Goal: Submit feedback/report problem

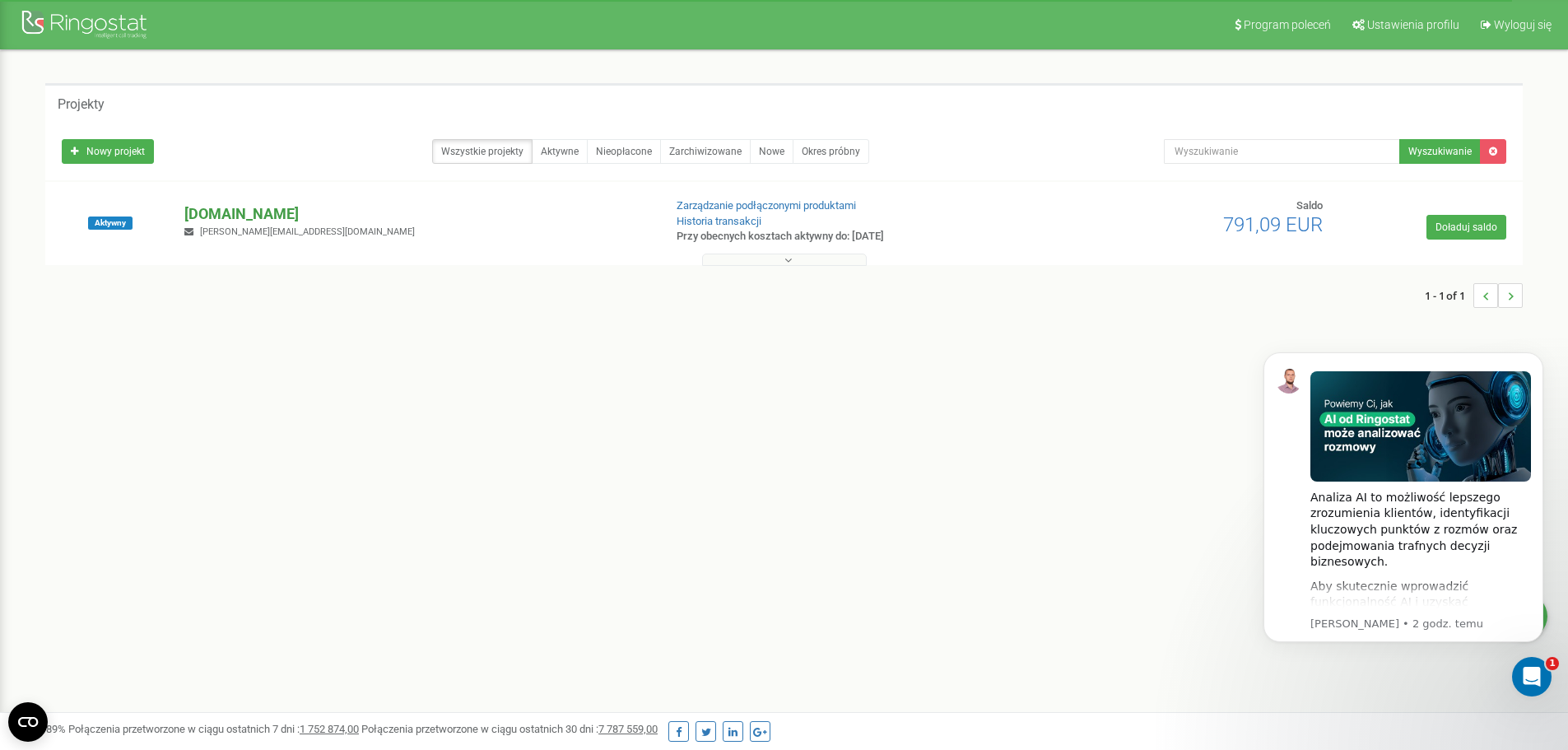
click at [255, 216] on p "[DOMAIN_NAME]" at bounding box center [417, 214] width 465 height 21
click at [253, 212] on p "[DOMAIN_NAME]" at bounding box center [417, 214] width 465 height 21
click at [695, 556] on div "Program poleceń Ustawienia profilu Wyloguj się Projekty Nowy projekt Wszystkie …" at bounding box center [784, 494] width 1568 height 988
click at [685, 557] on div "Program poleceń Ustawienia profilu Wyloguj się Projekty Nowy projekt Wszystkie …" at bounding box center [784, 494] width 1568 height 988
click at [682, 565] on div "Program poleceń Ustawienia profilu Wyloguj się Projekty Nowy projekt Wszystkie …" at bounding box center [784, 494] width 1568 height 988
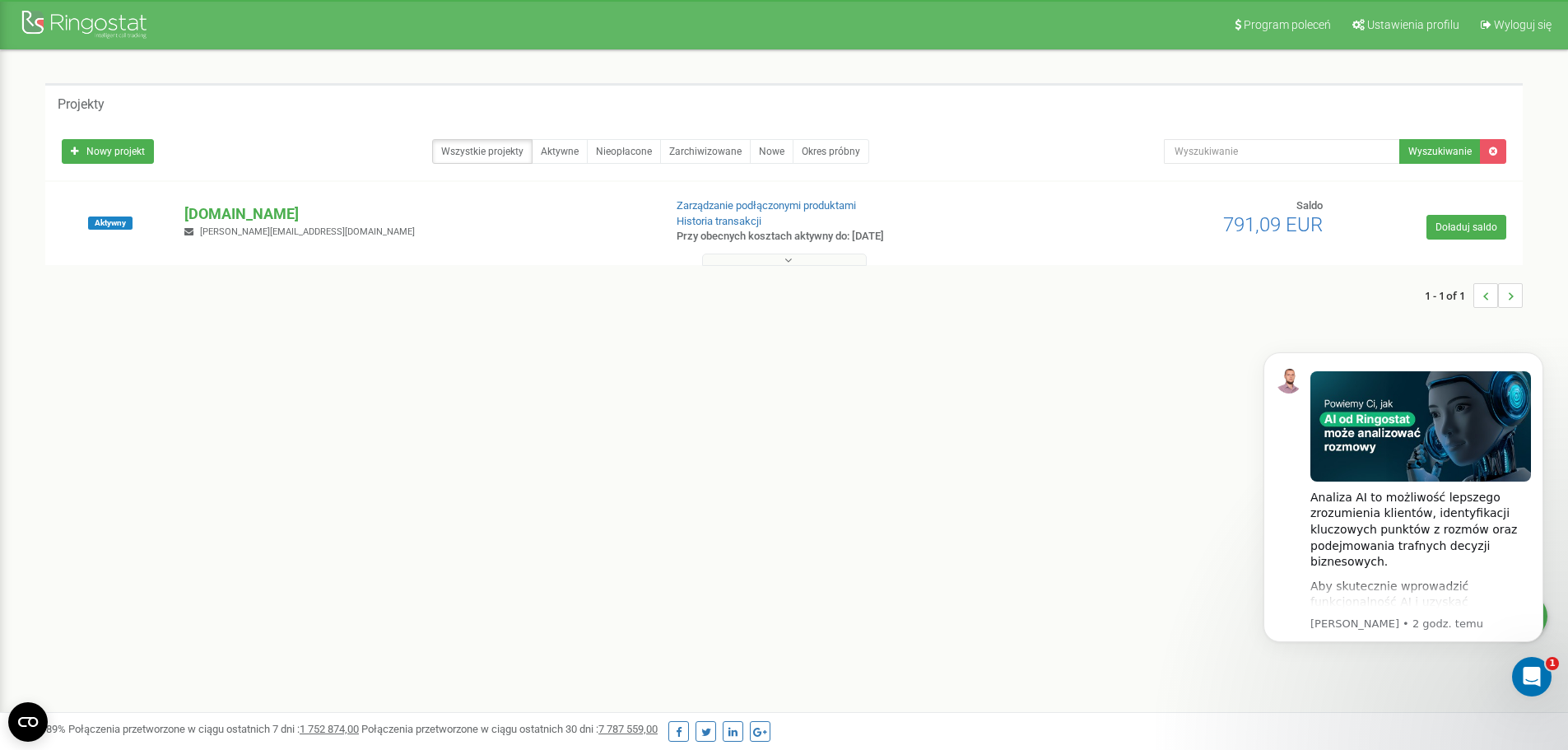
click at [496, 493] on div "Program poleceń Ustawienia profilu Wyloguj się Projekty Nowy projekt Wszystkie …" at bounding box center [784, 494] width 1568 height 988
click at [229, 222] on p "[DOMAIN_NAME]" at bounding box center [417, 214] width 465 height 21
click at [220, 201] on div "Aktywny hellocarbe.pl m.wyszomierski@carbe.pl Zarządzanie podłączonymi produkta…" at bounding box center [784, 232] width 1470 height 66
click at [216, 216] on p "[DOMAIN_NAME]" at bounding box center [417, 214] width 465 height 21
click at [249, 205] on p "[DOMAIN_NAME]" at bounding box center [417, 214] width 465 height 21
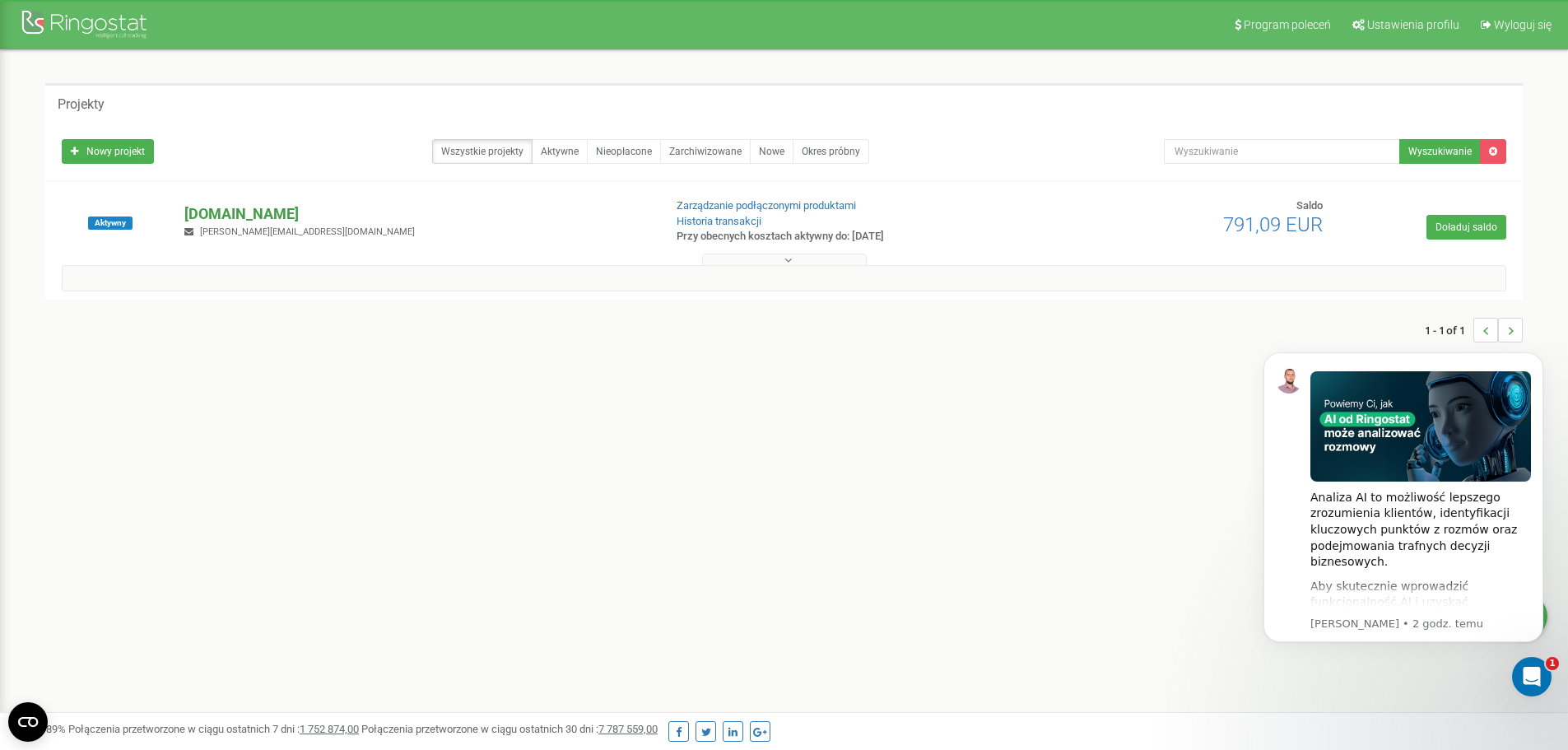
click at [249, 205] on p "[DOMAIN_NAME]" at bounding box center [417, 214] width 465 height 21
click at [1536, 671] on icon "Otwórz komunikator Intercom" at bounding box center [1530, 675] width 27 height 27
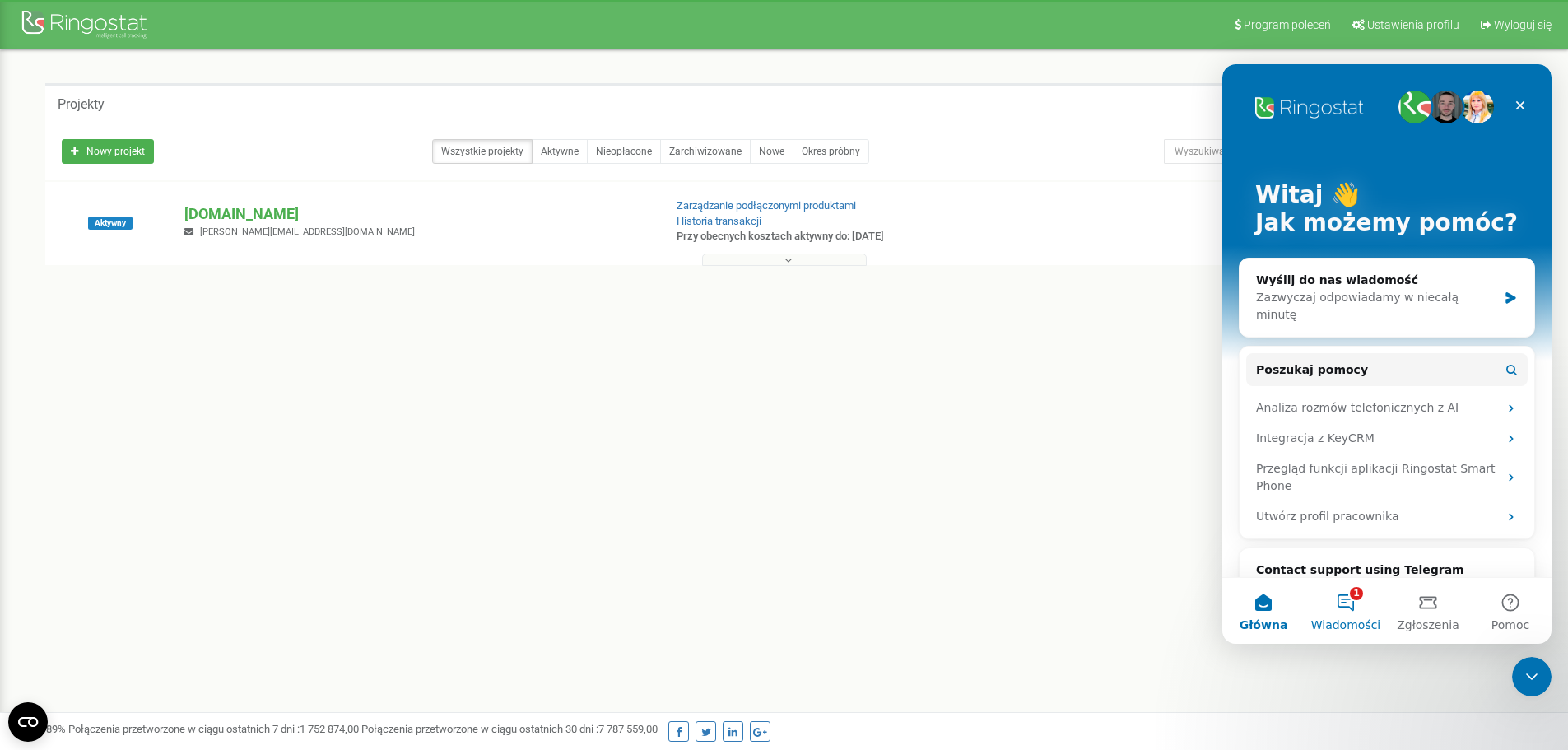
click at [1352, 608] on button "1 Wiadomości" at bounding box center [1345, 611] width 82 height 66
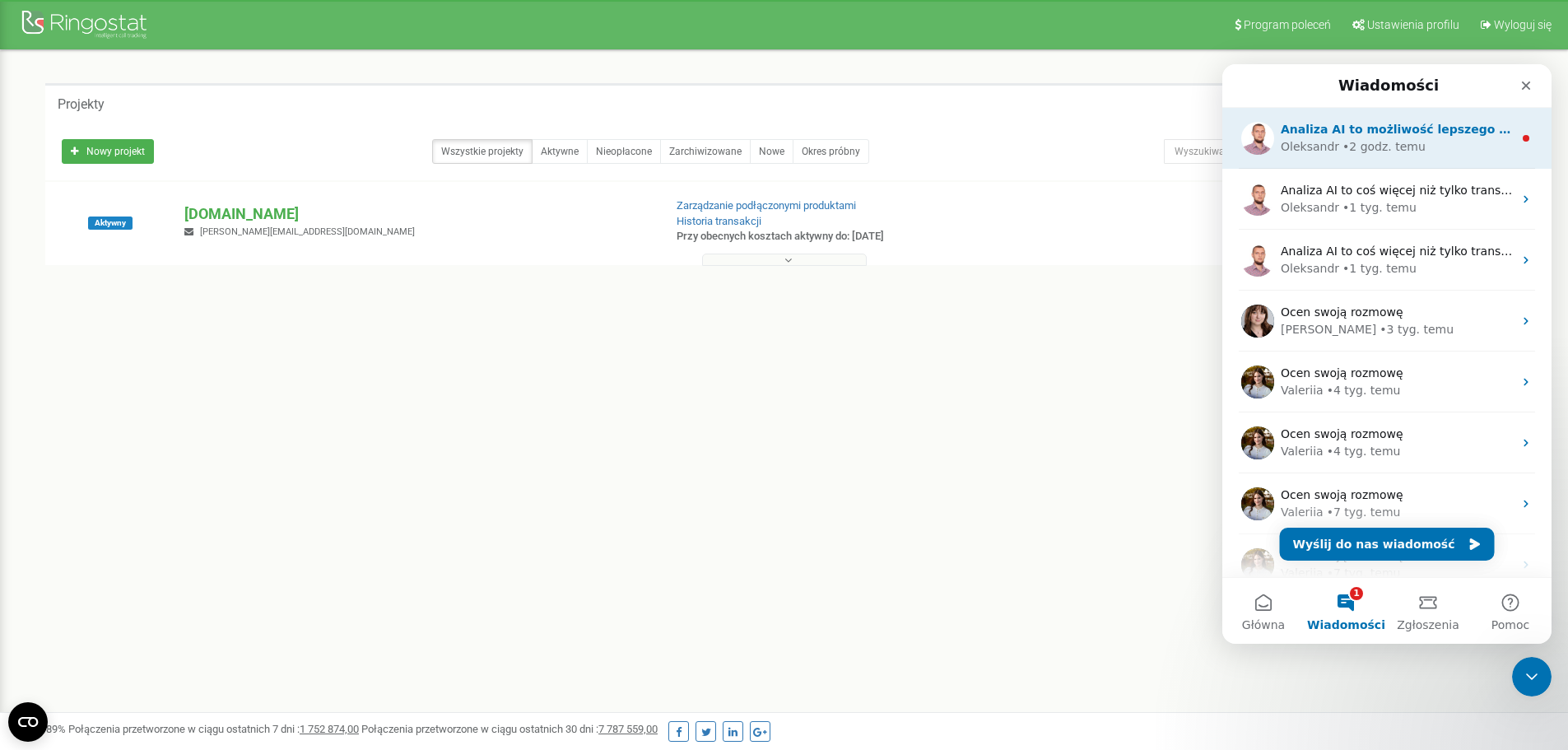
click at [1402, 142] on div "• 2 godz. temu" at bounding box center [1384, 147] width 83 height 17
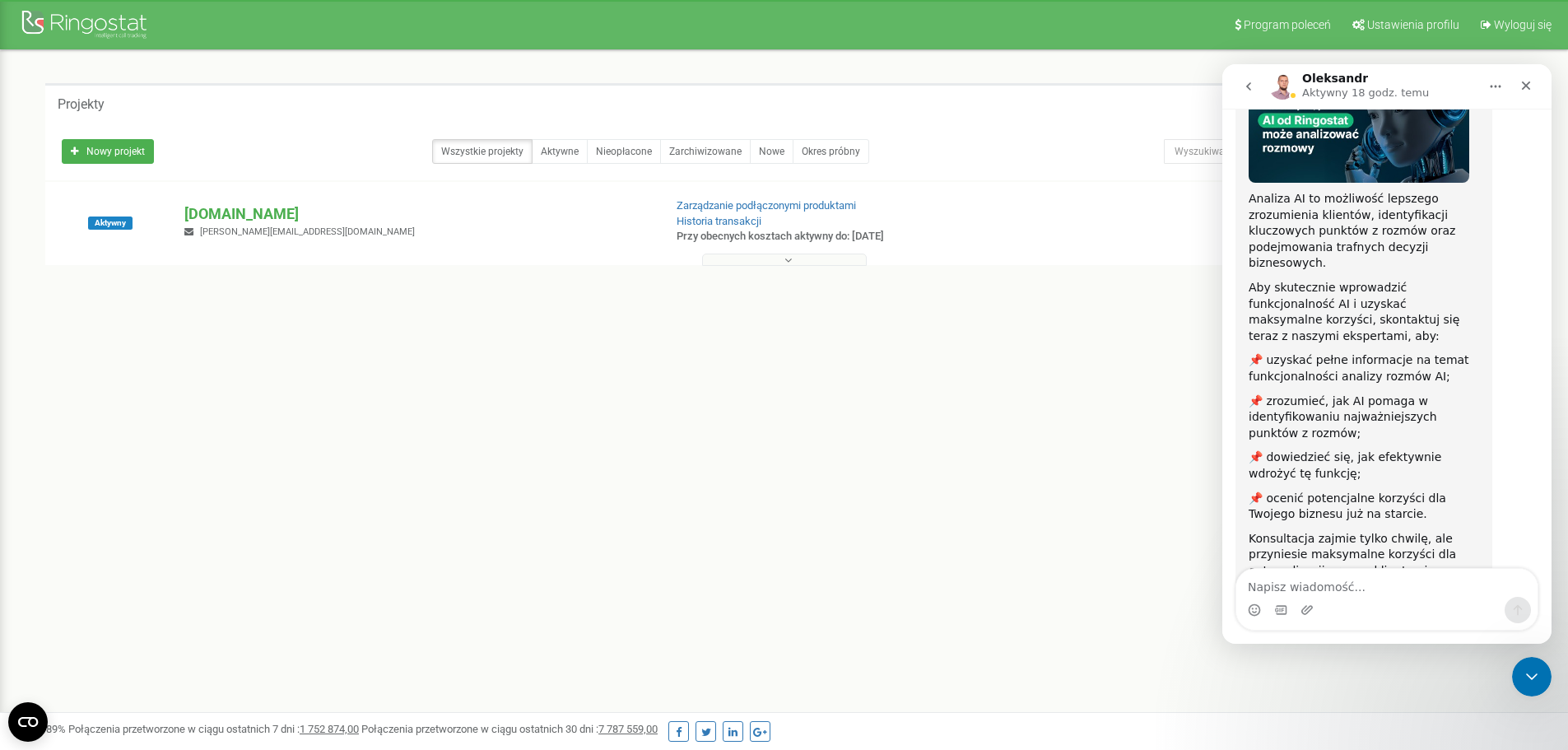
scroll to position [170, 0]
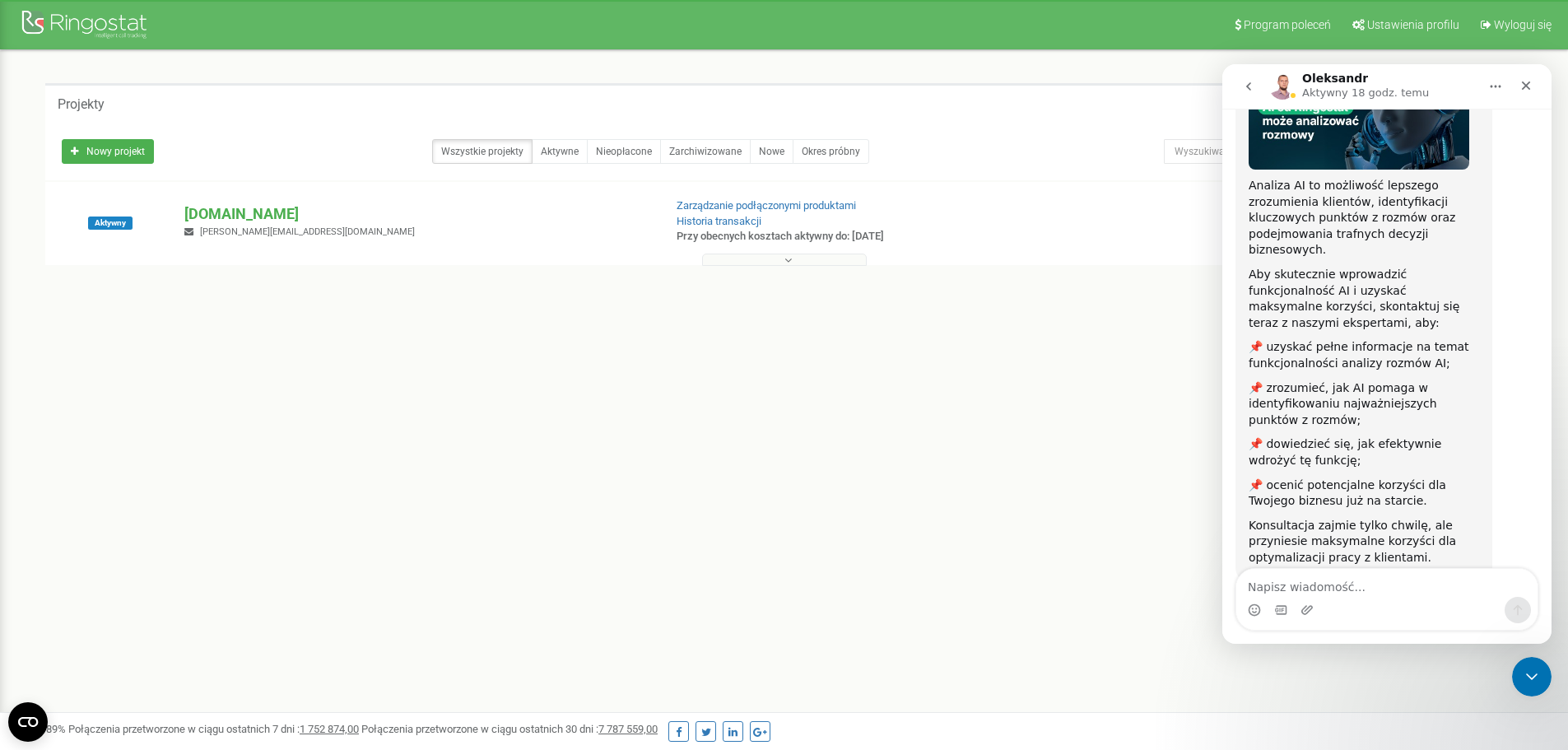
drag, startPoint x: 411, startPoint y: 444, endPoint x: 233, endPoint y: 244, distance: 267.7
click at [407, 439] on div "Program poleceń Ustawienia profilu Wyloguj się Projekty Nowy projekt Wszystkie …" at bounding box center [784, 494] width 1568 height 988
click at [219, 211] on p "[DOMAIN_NAME]" at bounding box center [417, 214] width 465 height 21
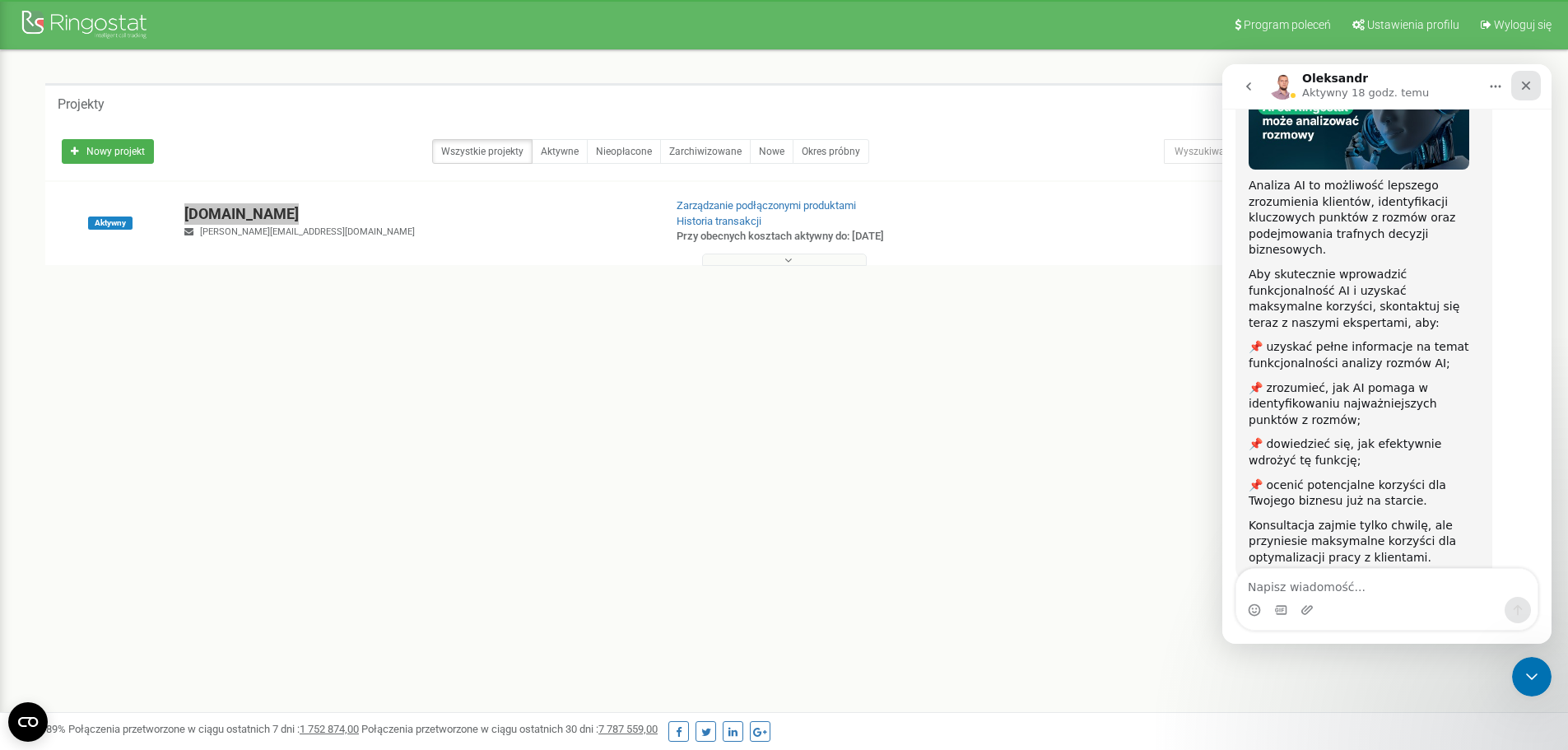
click at [1527, 84] on icon "Zamknij" at bounding box center [1526, 86] width 9 height 9
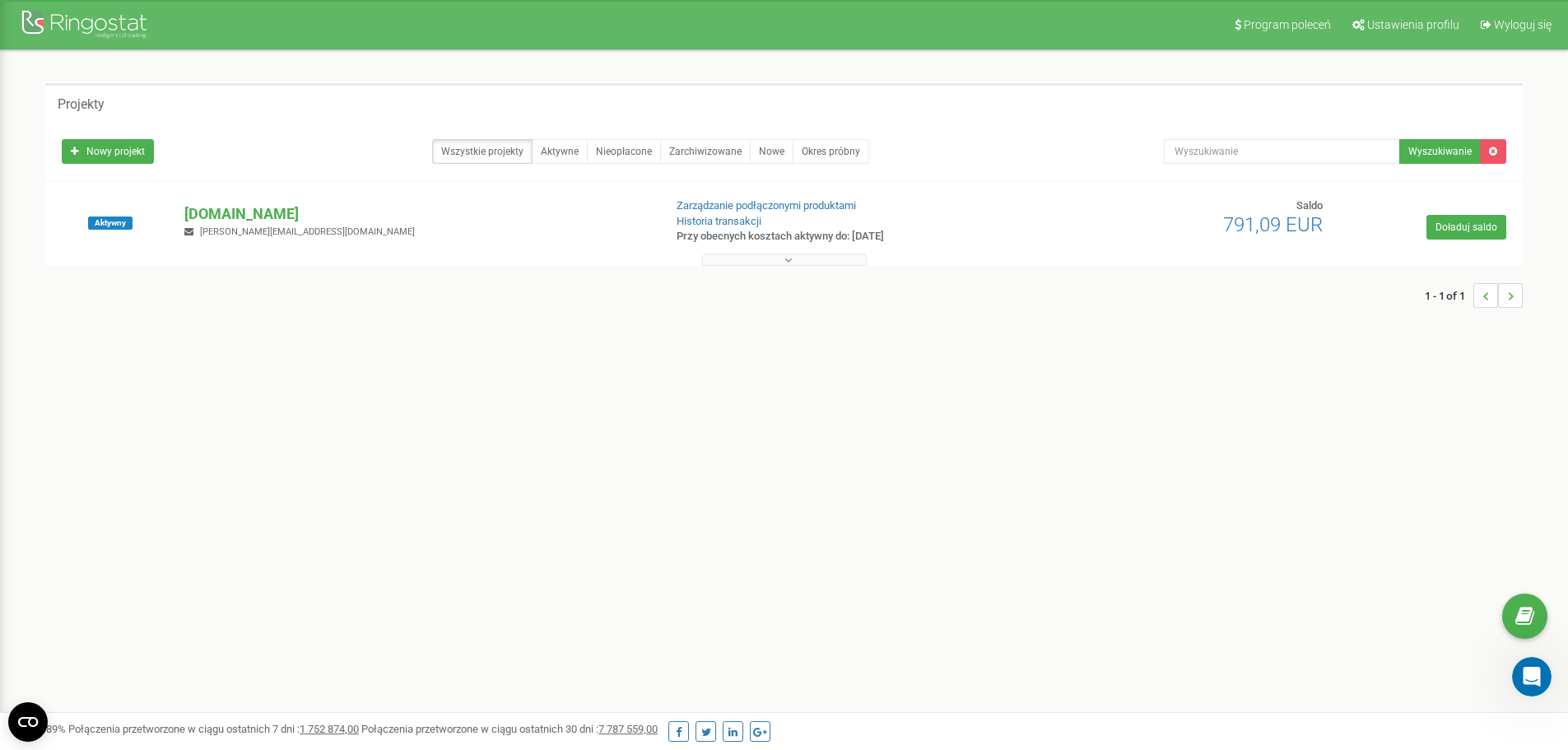
click at [695, 345] on div "Projekty Nowy projekt Wszystkie projekty Aktywne Nieopłacone Zarchiwizowane Now…" at bounding box center [784, 203] width 1543 height 307
click at [228, 209] on p "[DOMAIN_NAME]" at bounding box center [417, 214] width 465 height 21
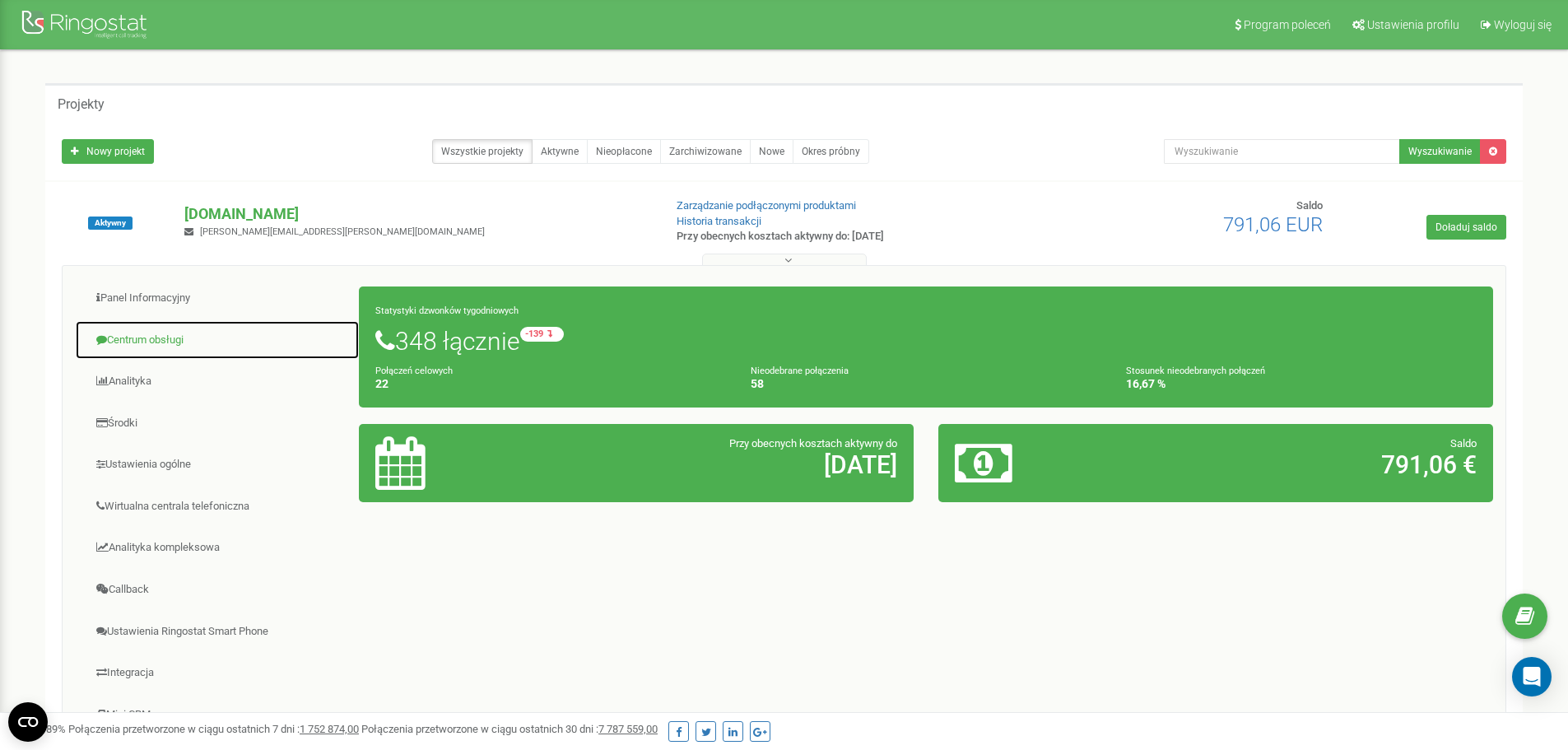
click at [151, 353] on link "Centrum obsługi" at bounding box center [217, 340] width 284 height 40
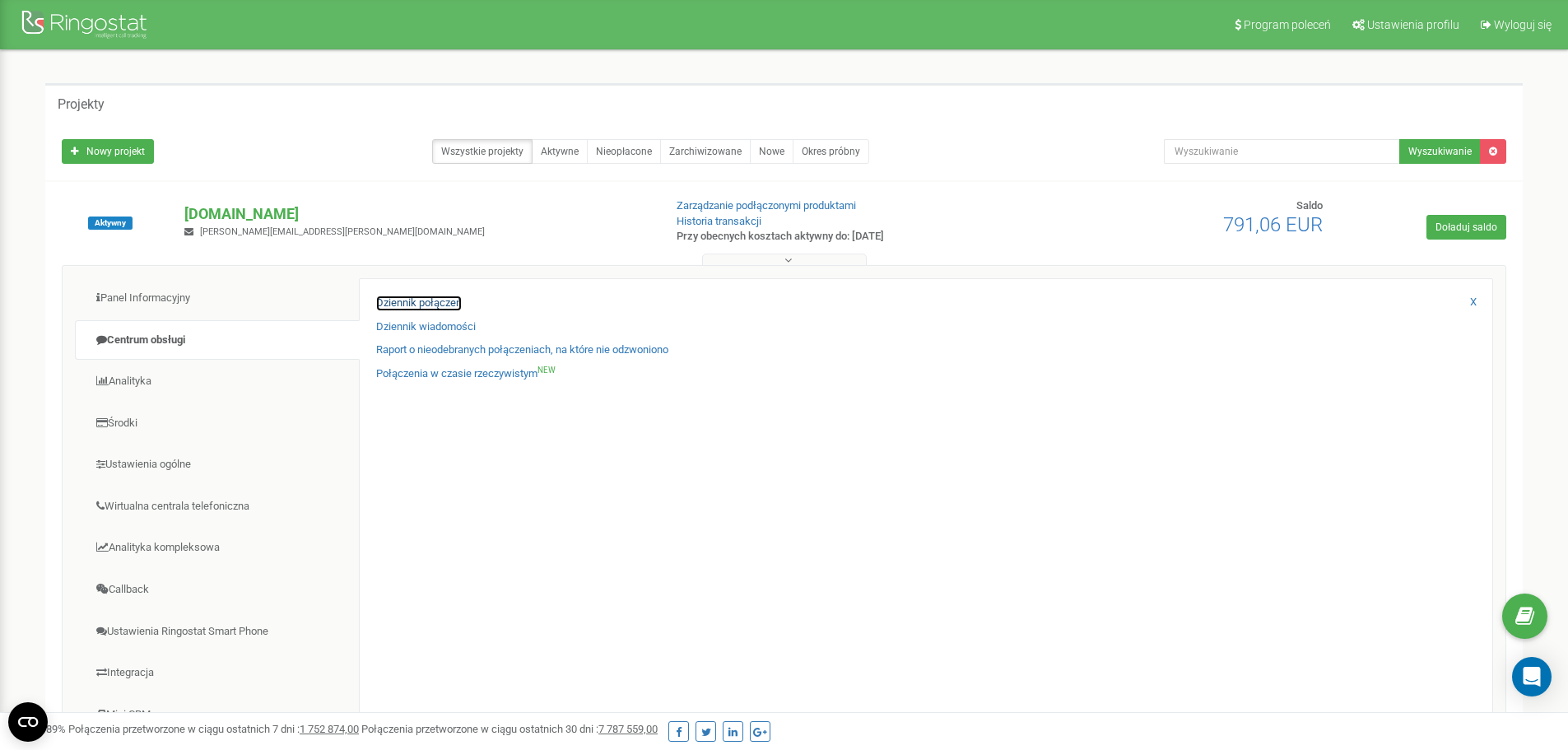
click at [448, 304] on link "Dziennik połączeń" at bounding box center [420, 303] width 86 height 15
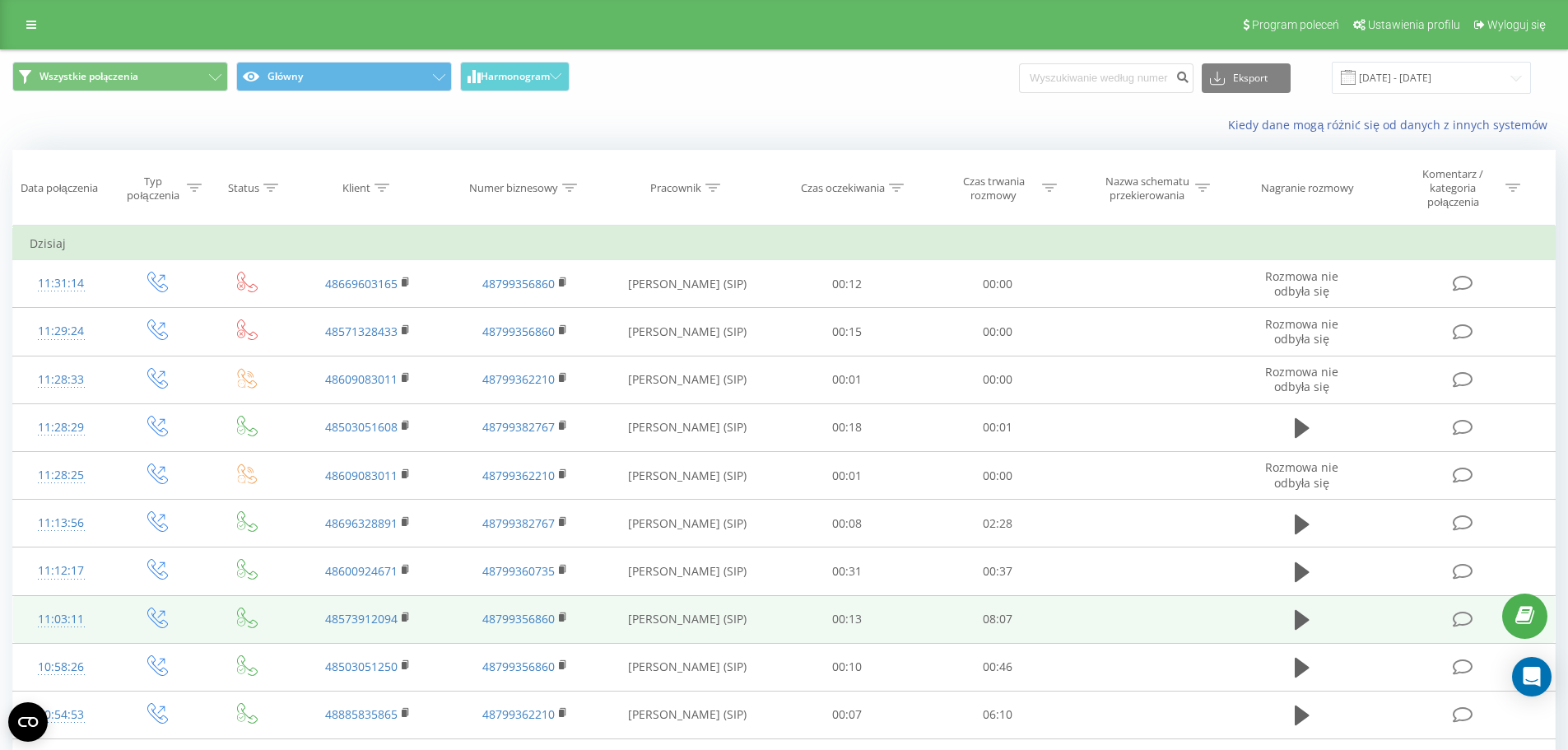
click at [761, 617] on td "Marcin Zmysłowski (SIP)" at bounding box center [687, 618] width 169 height 47
click at [1307, 612] on icon at bounding box center [1301, 620] width 15 height 23
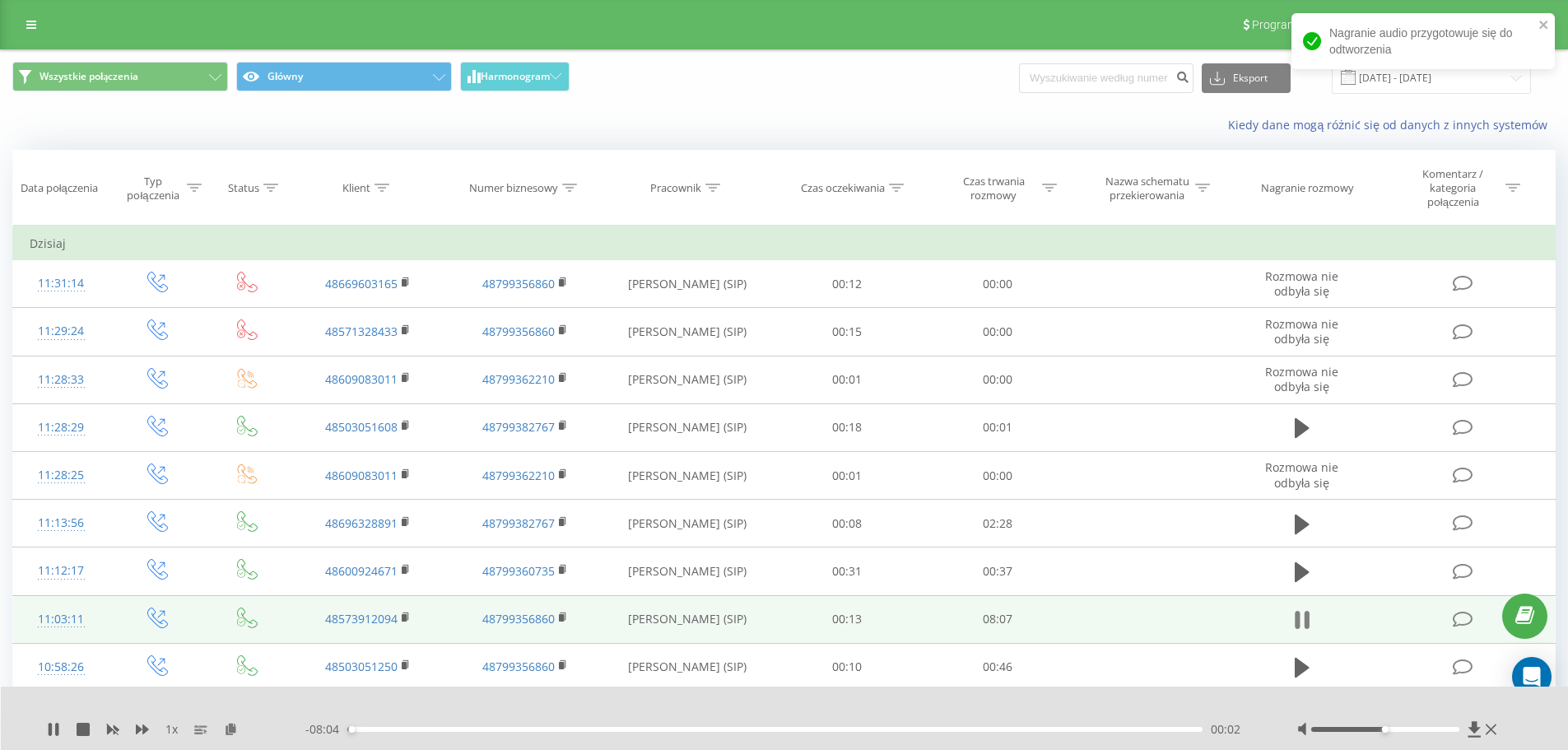
click at [1300, 621] on icon at bounding box center [1301, 620] width 15 height 23
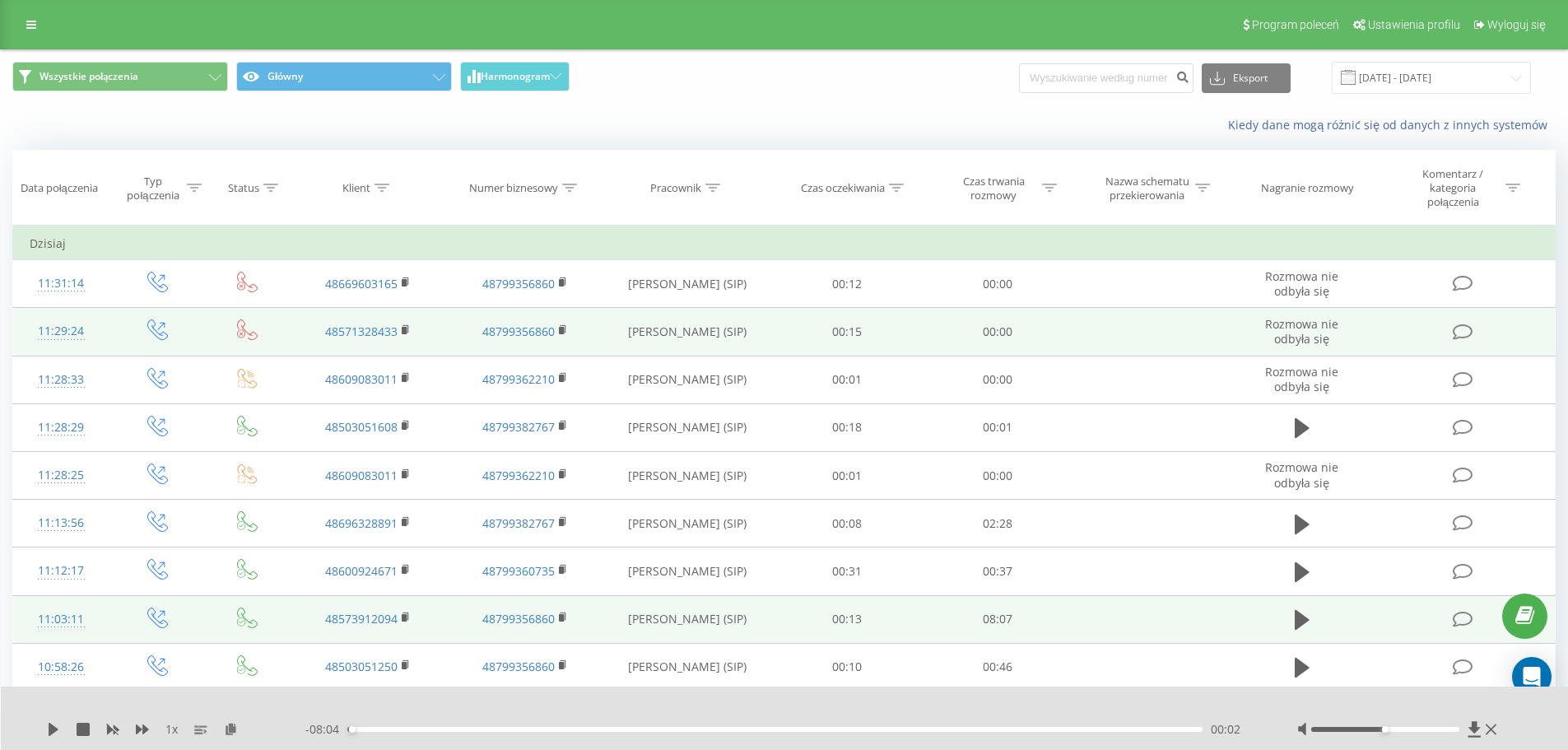
click at [1316, 337] on td "Rozmowa nie odbyła się" at bounding box center [1302, 331] width 145 height 47
click at [1246, 320] on td "Rozmowa nie odbyła się" at bounding box center [1302, 331] width 145 height 47
click at [1265, 320] on span "Rozmowa nie odbyła się" at bounding box center [1301, 331] width 73 height 30
click at [1307, 334] on span "Rozmowa nie odbyła się" at bounding box center [1301, 331] width 73 height 30
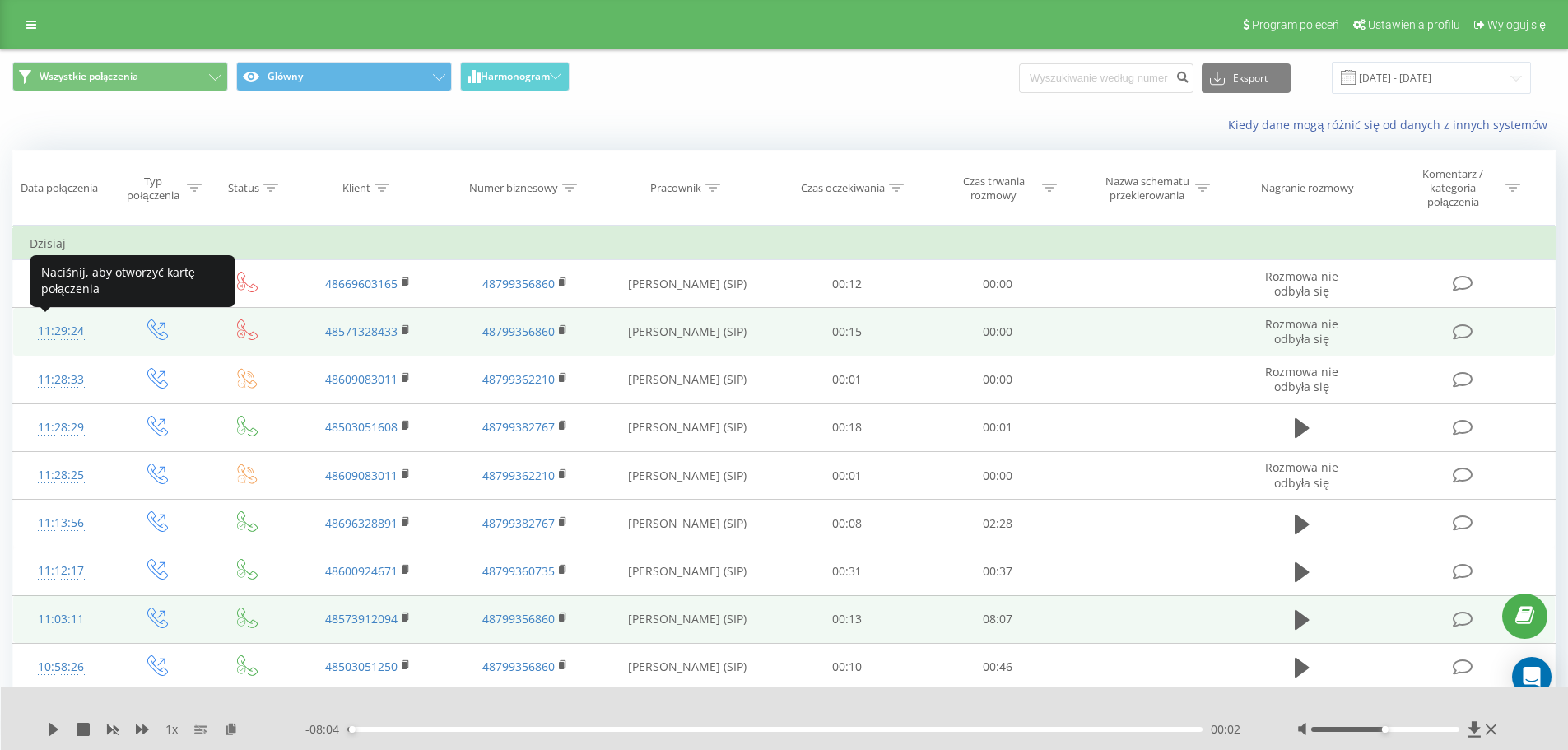
click at [53, 326] on div "11:29:24" at bounding box center [61, 331] width 64 height 32
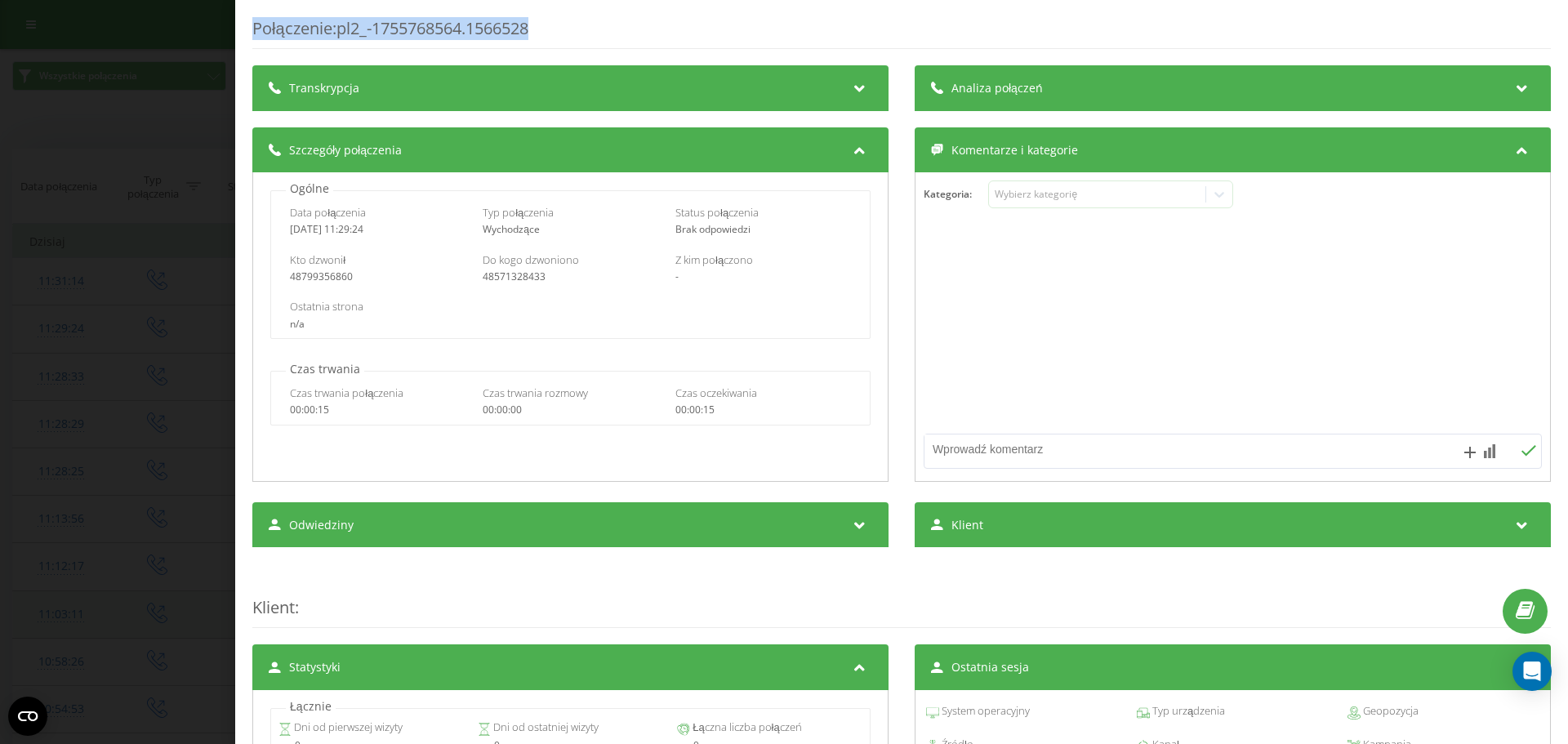
drag, startPoint x: 583, startPoint y: 35, endPoint x: 248, endPoint y: 32, distance: 335.0
click at [250, 28] on div "Połączenie : pl2_-1755768564.1566528 Transkrypcja Aby móc analizować przyszłe p…" at bounding box center [902, 372] width 1333 height 744
copy div "Połączenie : pl2_-1755768564.1566528"
click at [1536, 667] on icon "Open Intercom Messenger" at bounding box center [1531, 671] width 19 height 21
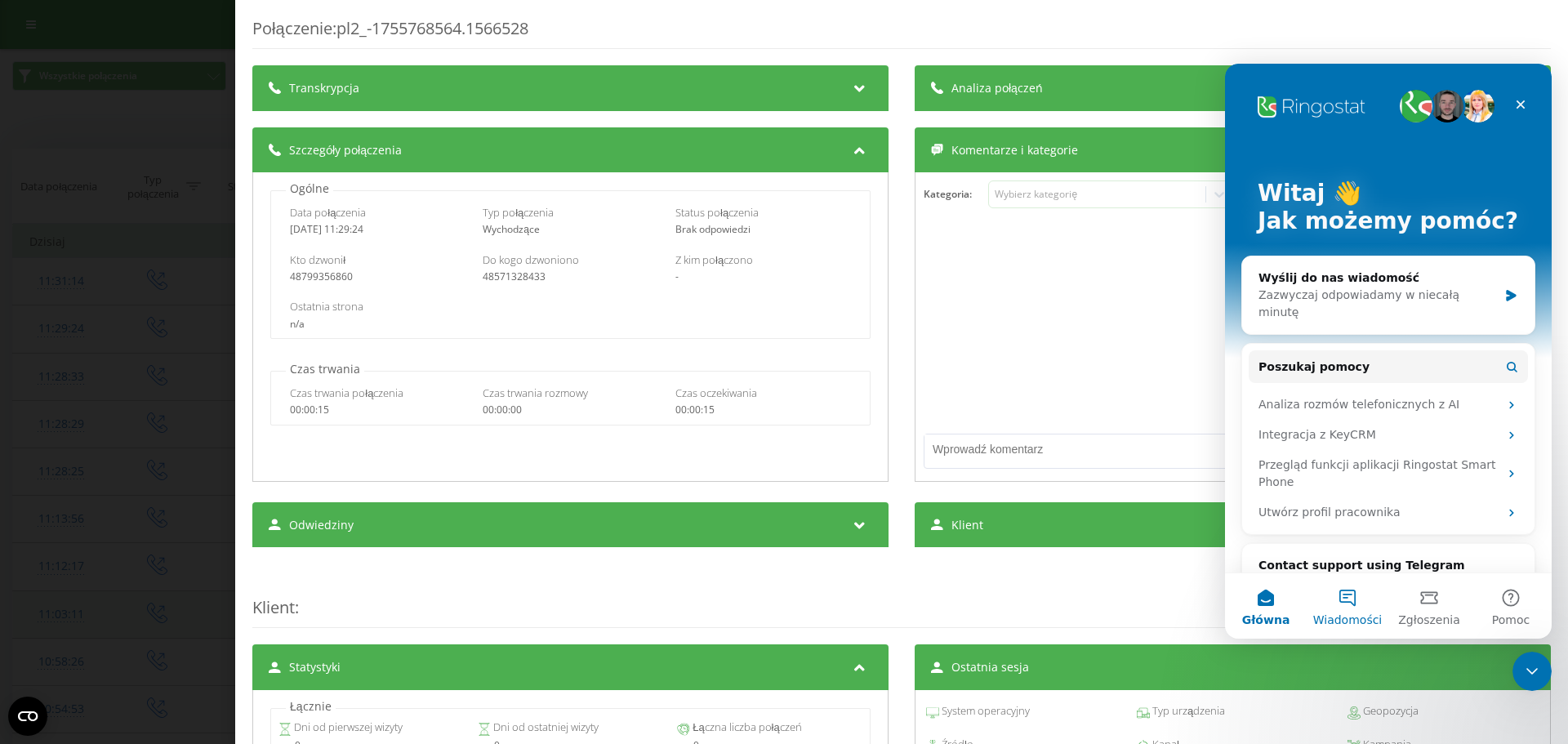
click at [1347, 601] on button "Wiadomości" at bounding box center [1347, 606] width 82 height 66
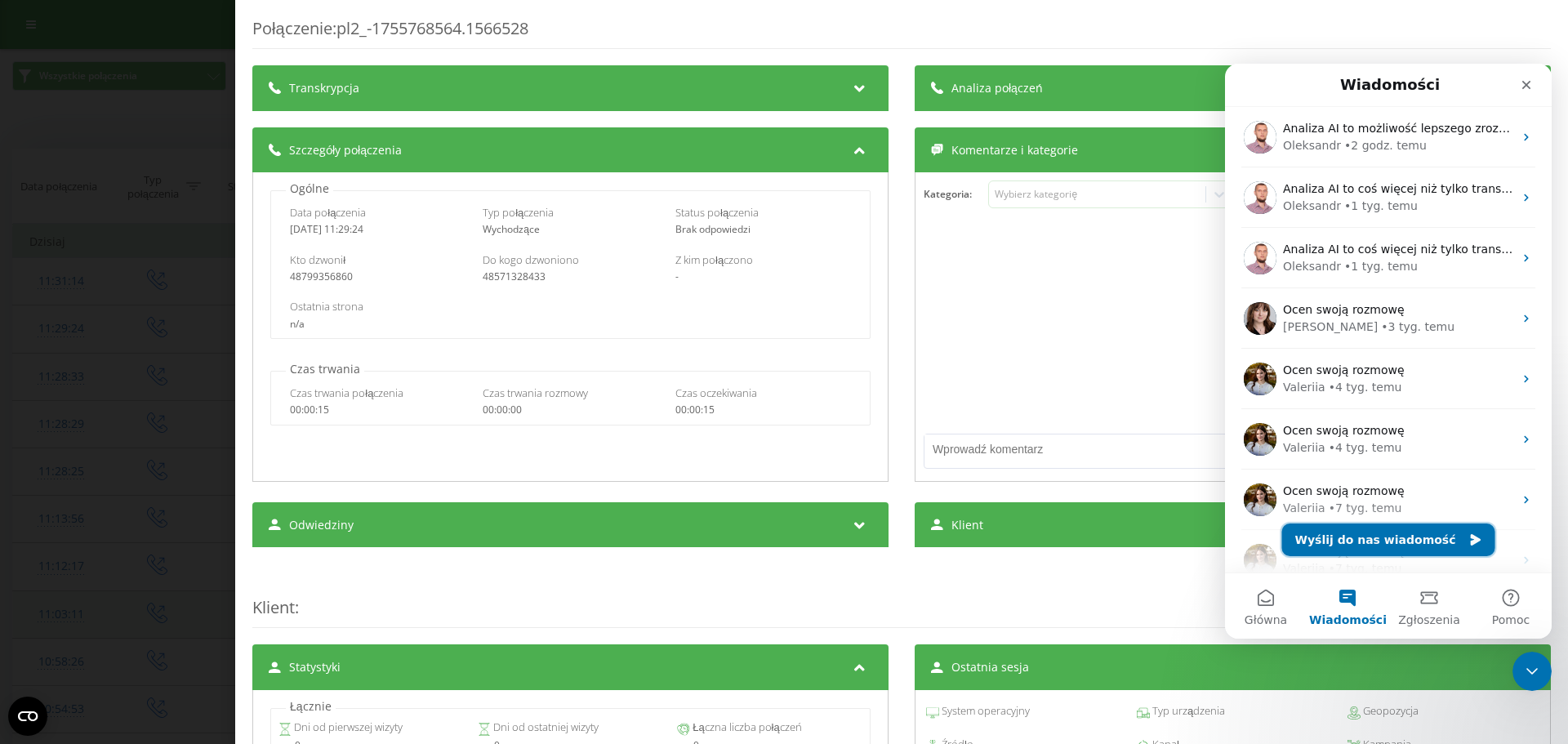
click at [1396, 527] on button "Wyślij do nas wiadomość" at bounding box center [1389, 540] width 213 height 33
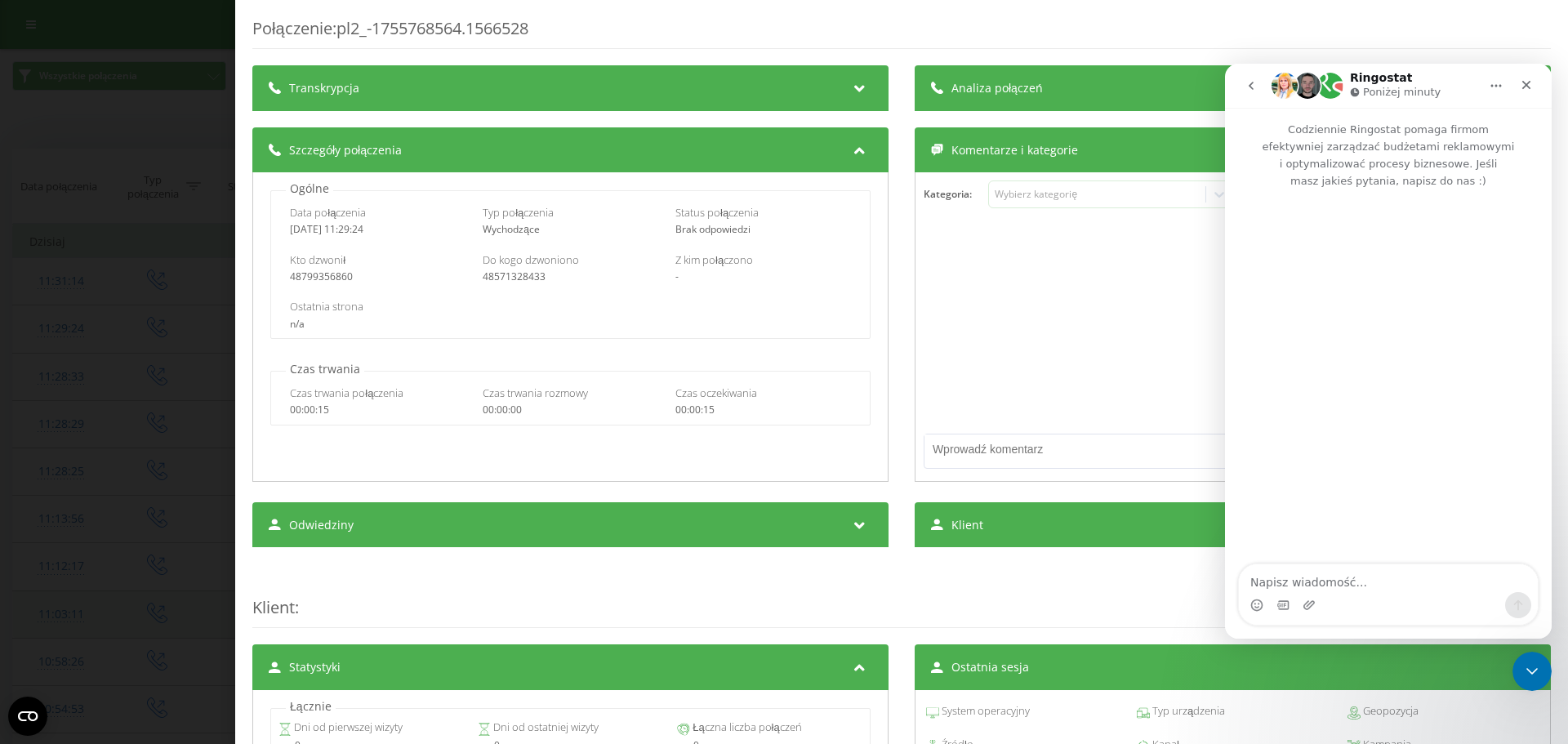
click at [1383, 588] on textarea "Napisz wiadomość..." at bounding box center [1388, 578] width 299 height 28
type textarea "dzień dobyr"
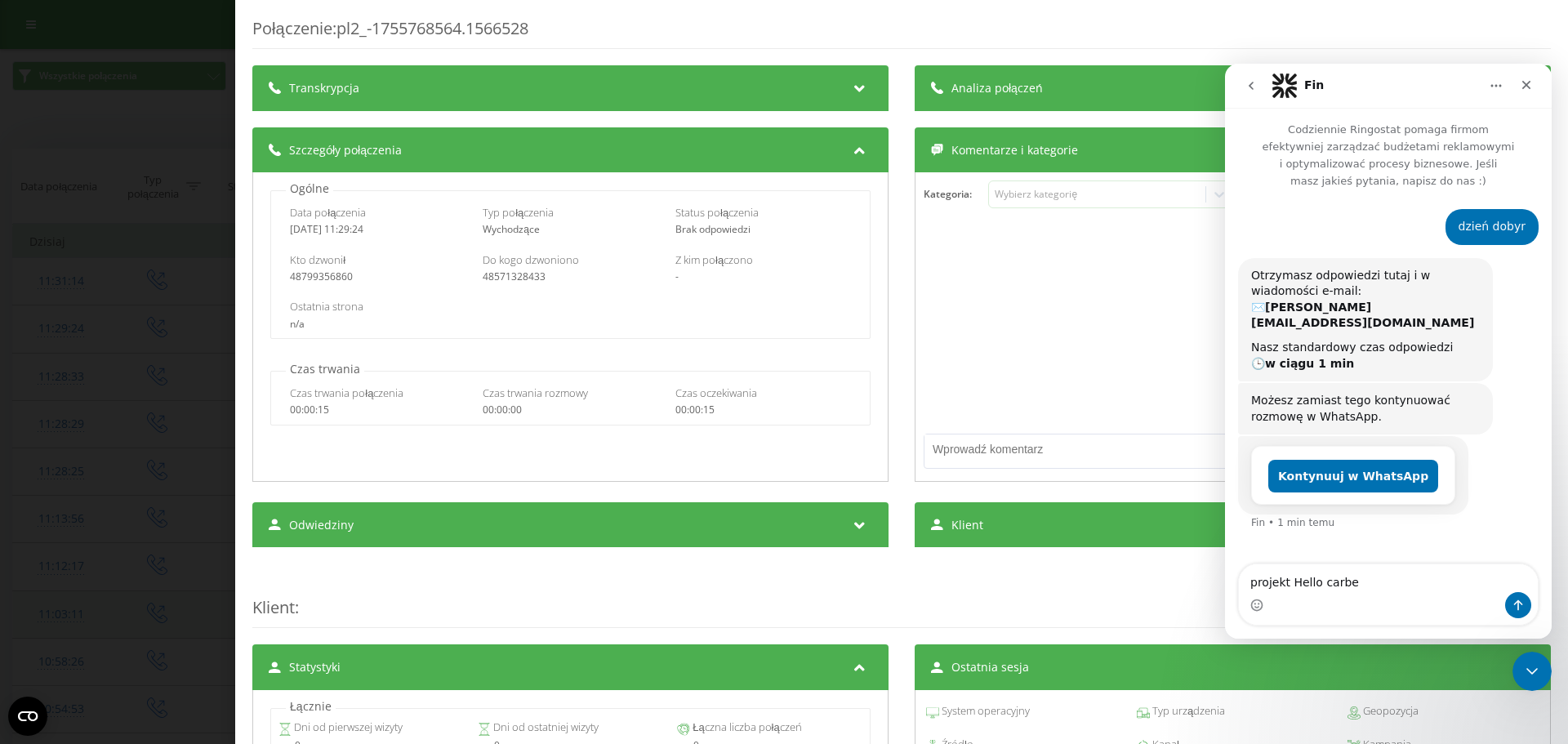
type textarea "projekt Hello carbe"
type textarea "Połączenie: pl2_-1755768564.1566528"
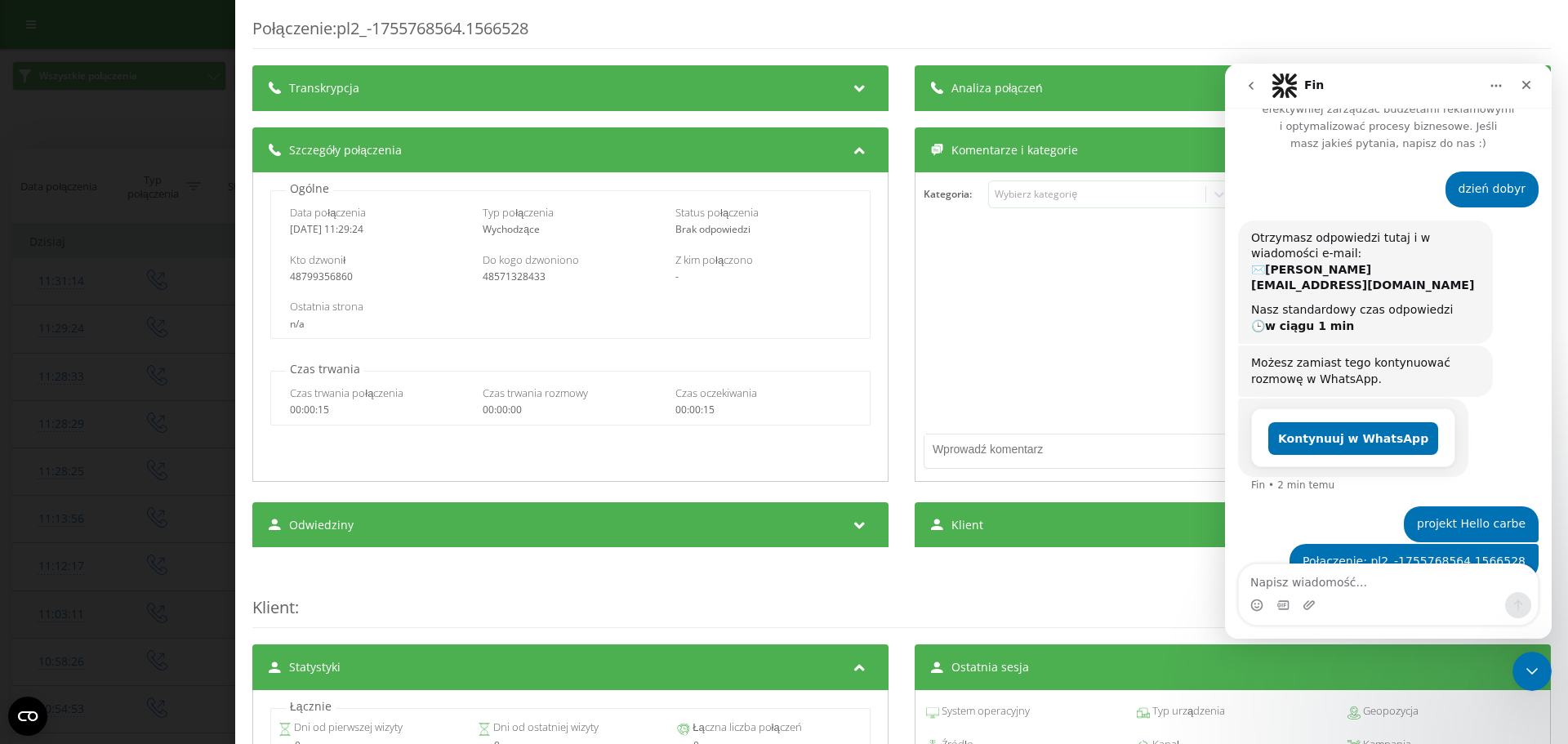
type textarea "k"
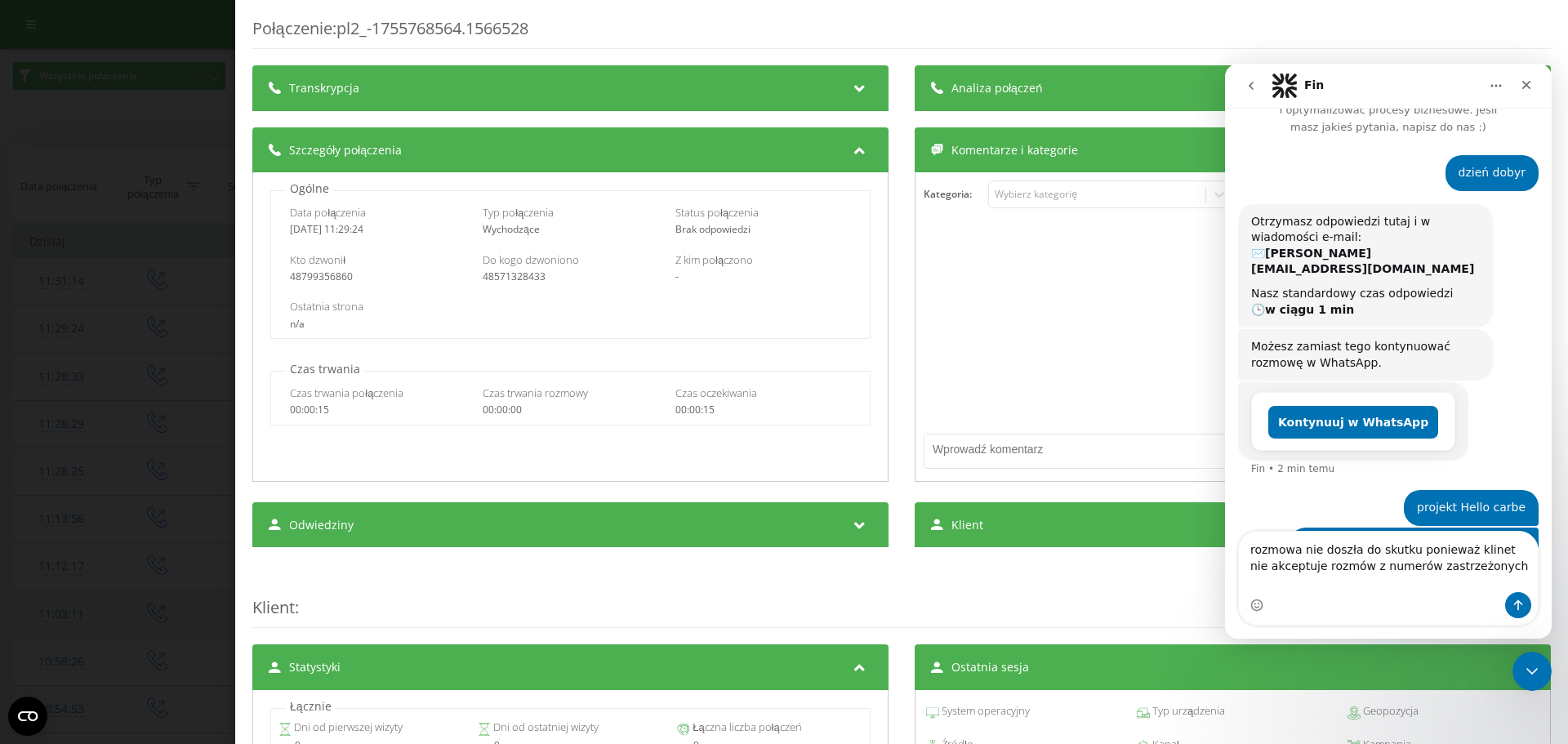
type textarea "rozmowa nie doszła do skutku ponieważ klinet nie akceptuje rozmów z numerów zas…"
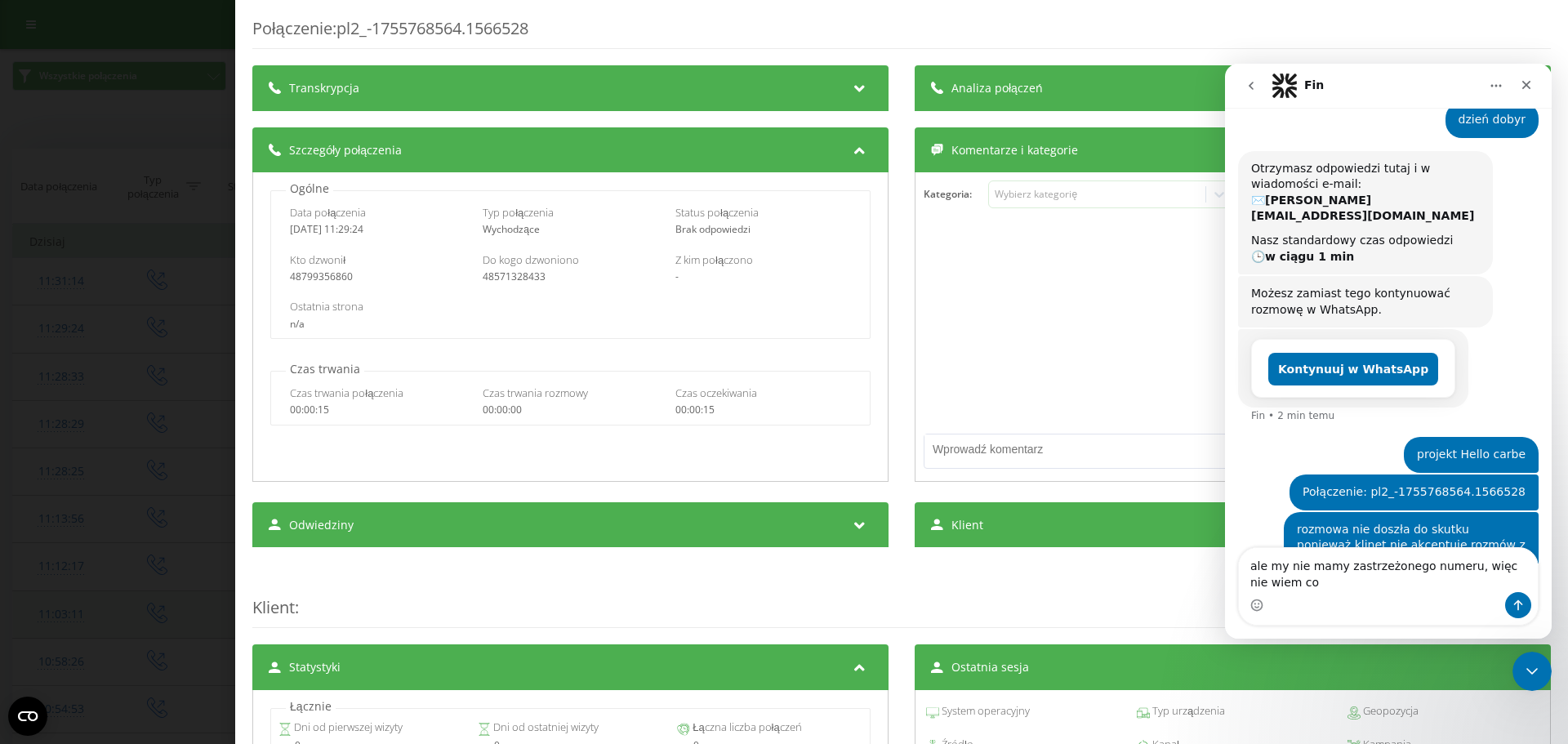
scroll to position [123, 0]
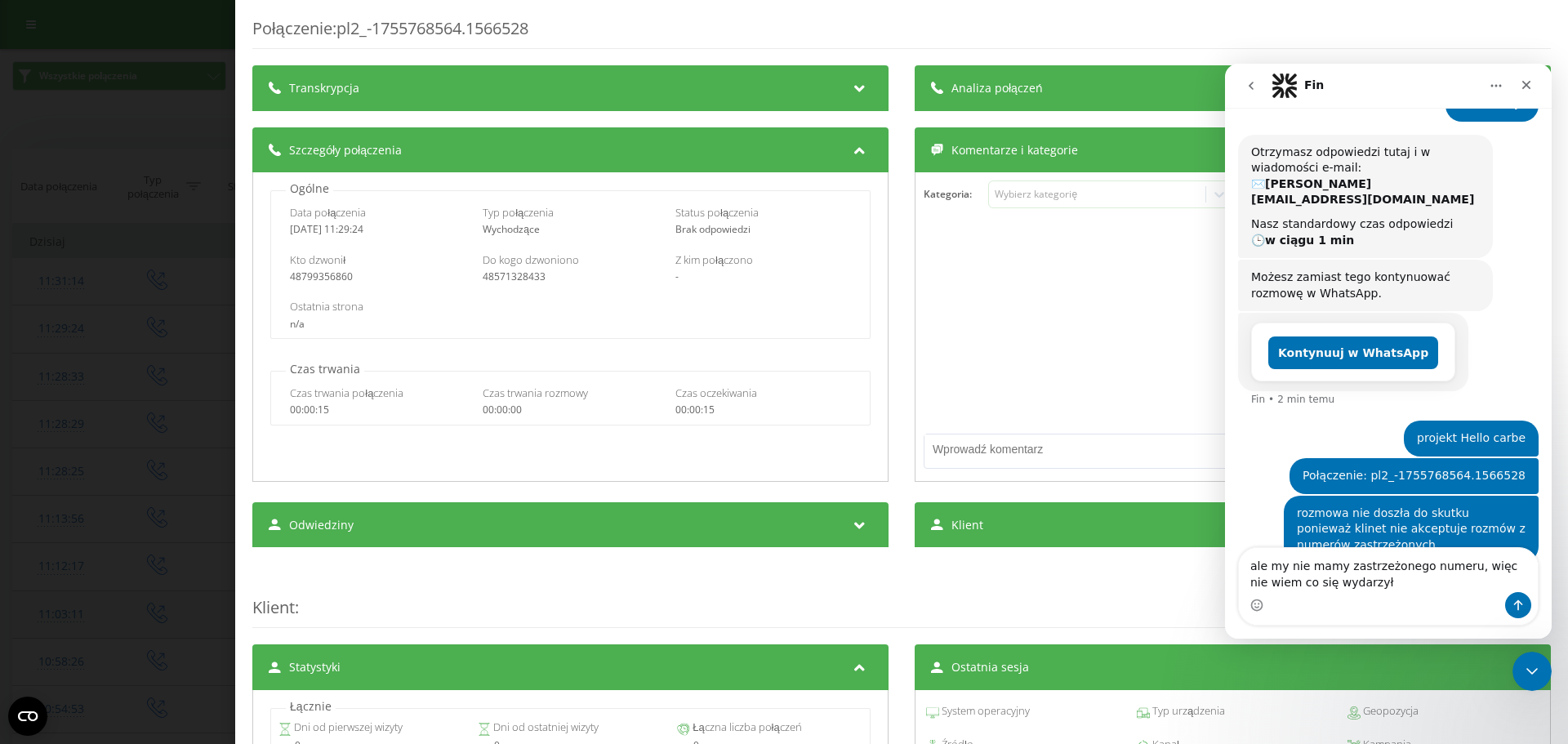
type textarea "ale my nie mamy zastrzeżonego numeru, więc nie wiem co się wydarzyło"
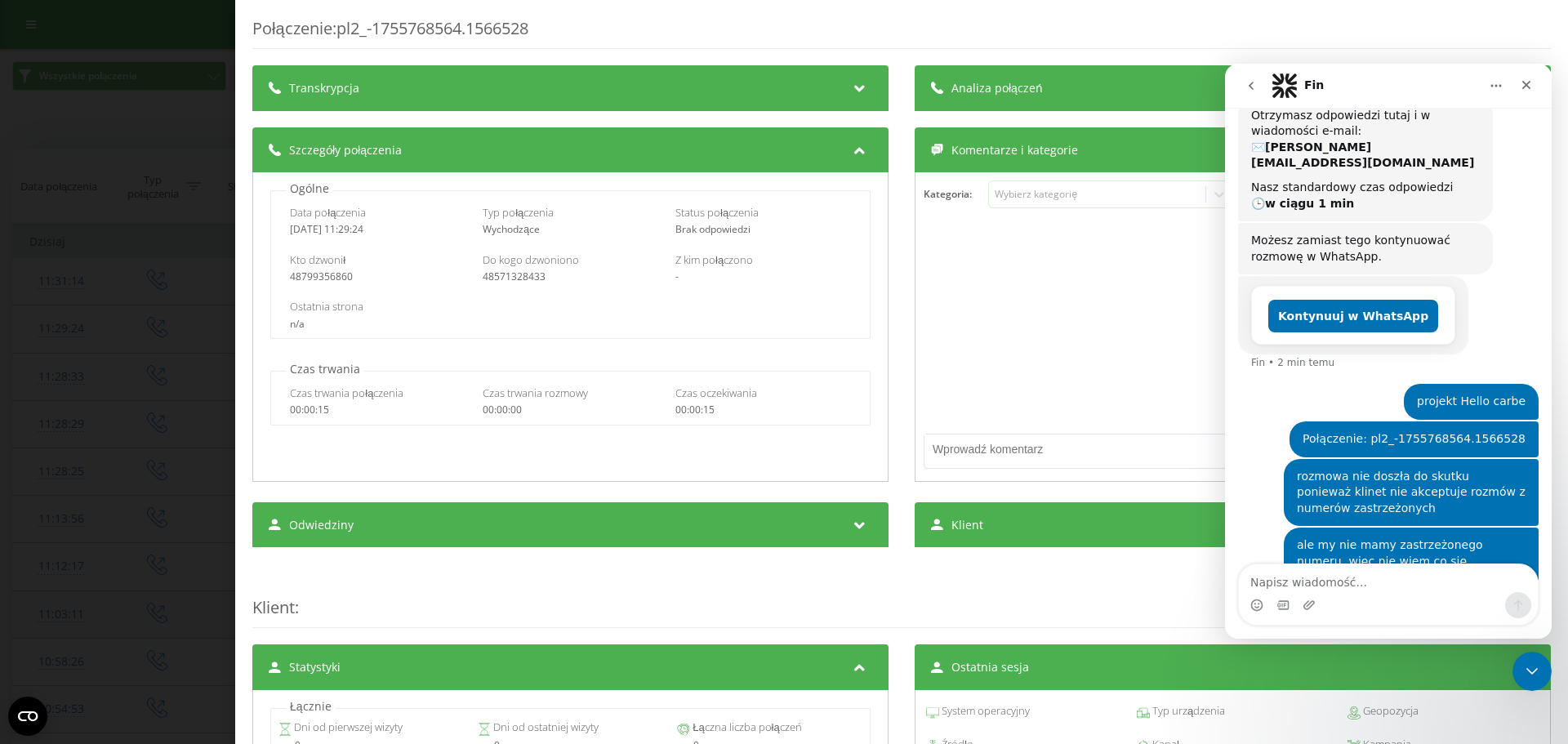
click at [1383, 584] on textarea "Napisz wiadomość..." at bounding box center [1388, 578] width 299 height 28
click at [1529, 670] on icon "Zamknij komunikator Intercom" at bounding box center [1529, 669] width 12 height 6
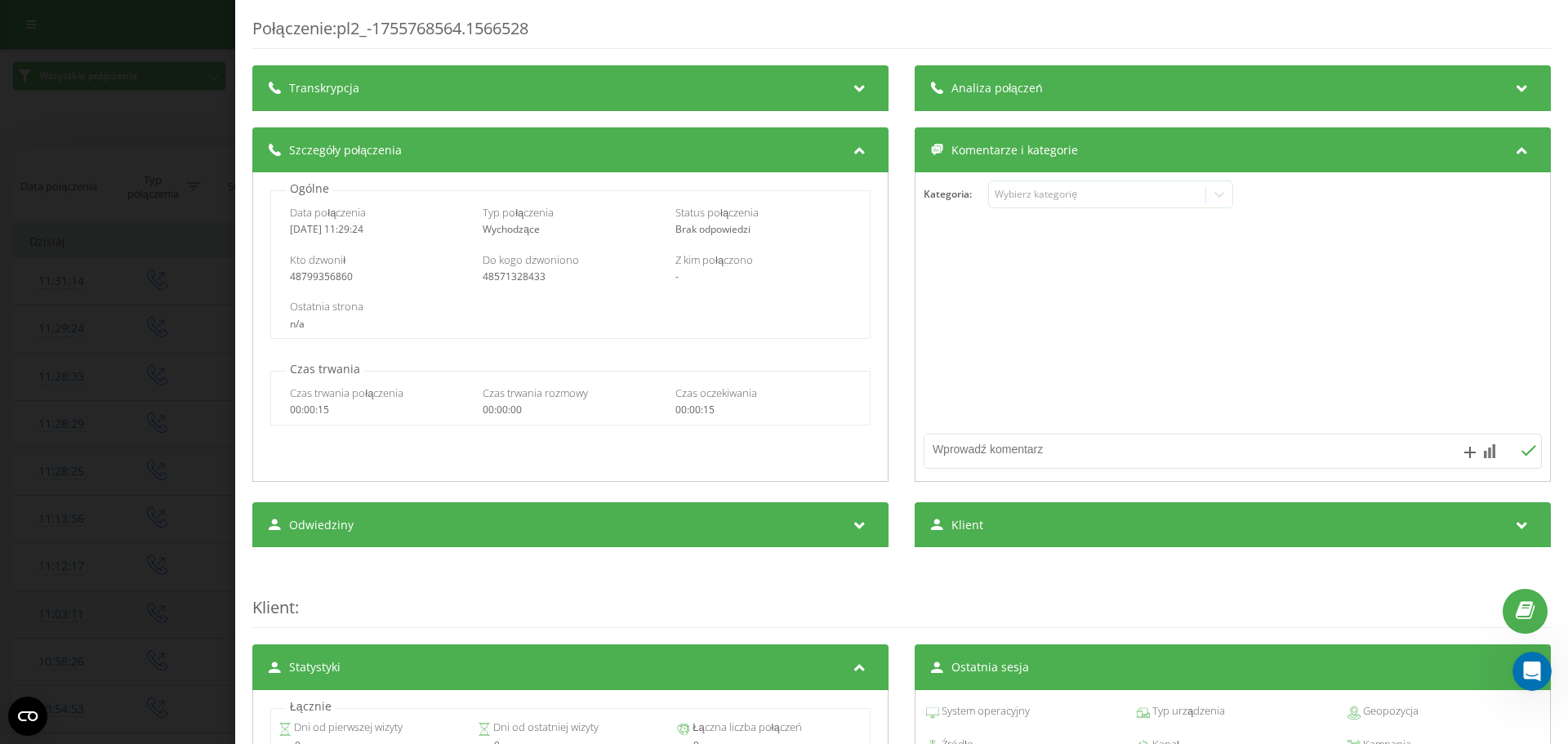
click at [169, 119] on div "Połączenie : pl2_-1755768564.1566528 Transkrypcja Aby móc analizować przyszłe p…" at bounding box center [784, 372] width 1568 height 744
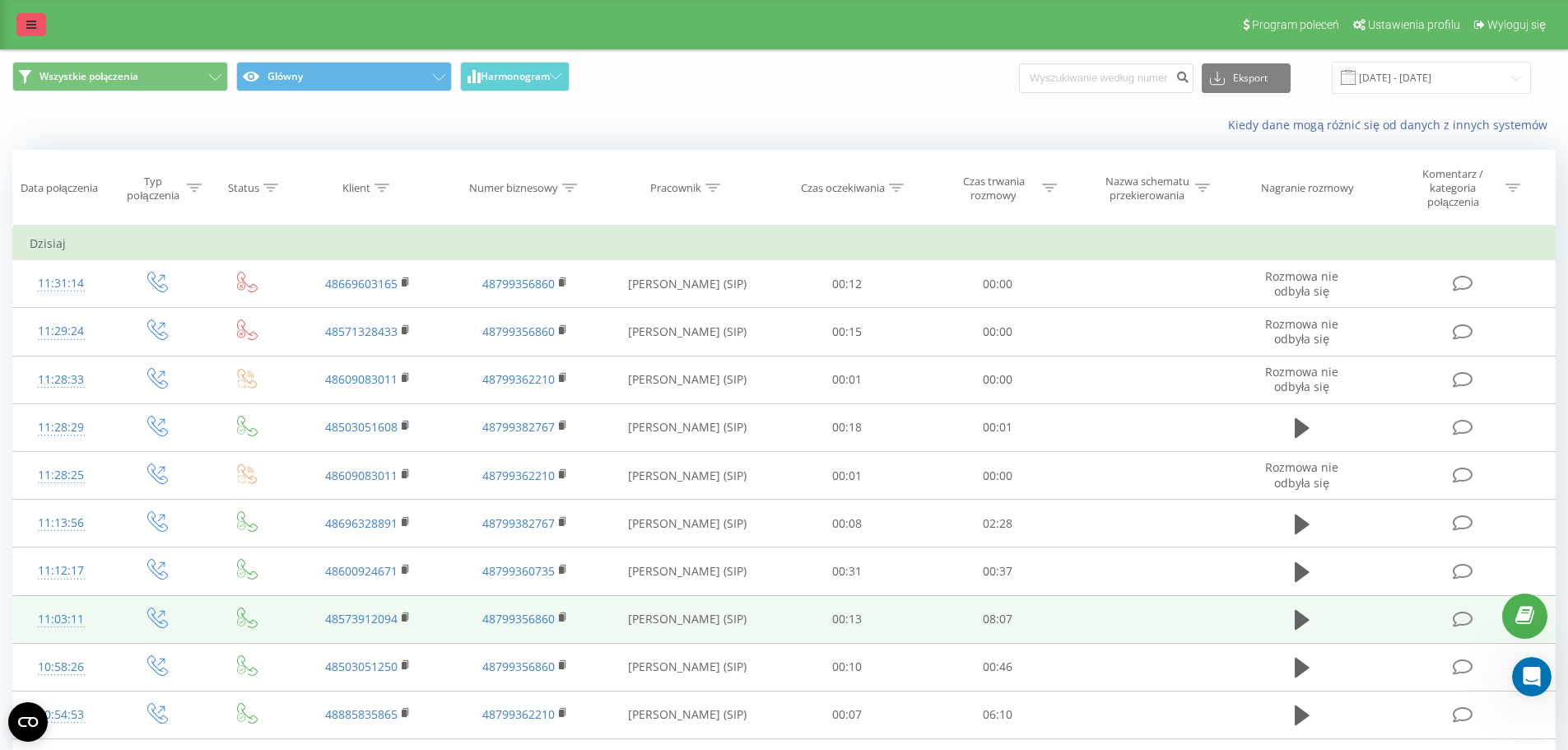
click at [45, 25] on link at bounding box center [30, 25] width 30 height 23
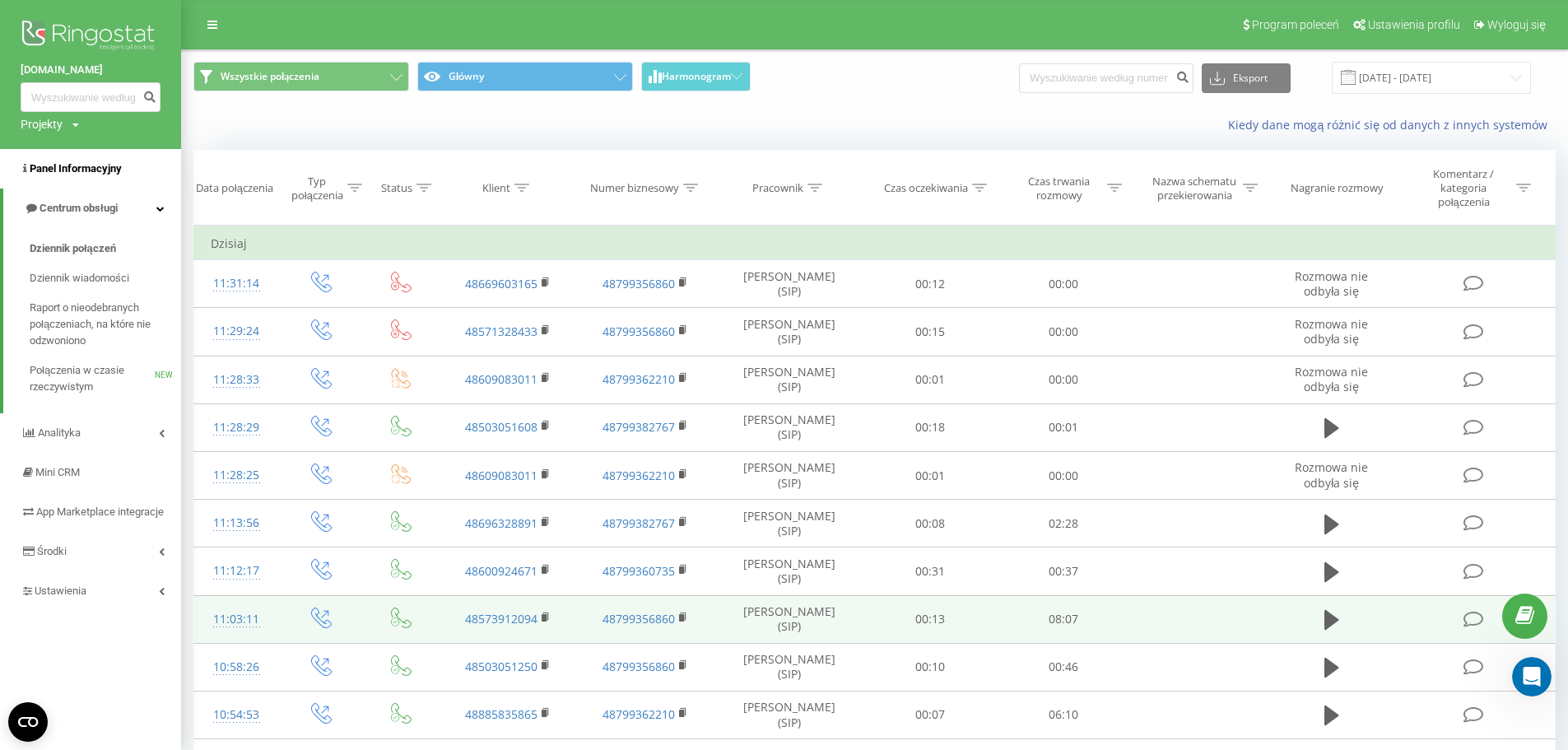
click at [113, 173] on span "Panel Informacyjny" at bounding box center [75, 168] width 92 height 13
